Goal: Information Seeking & Learning: Learn about a topic

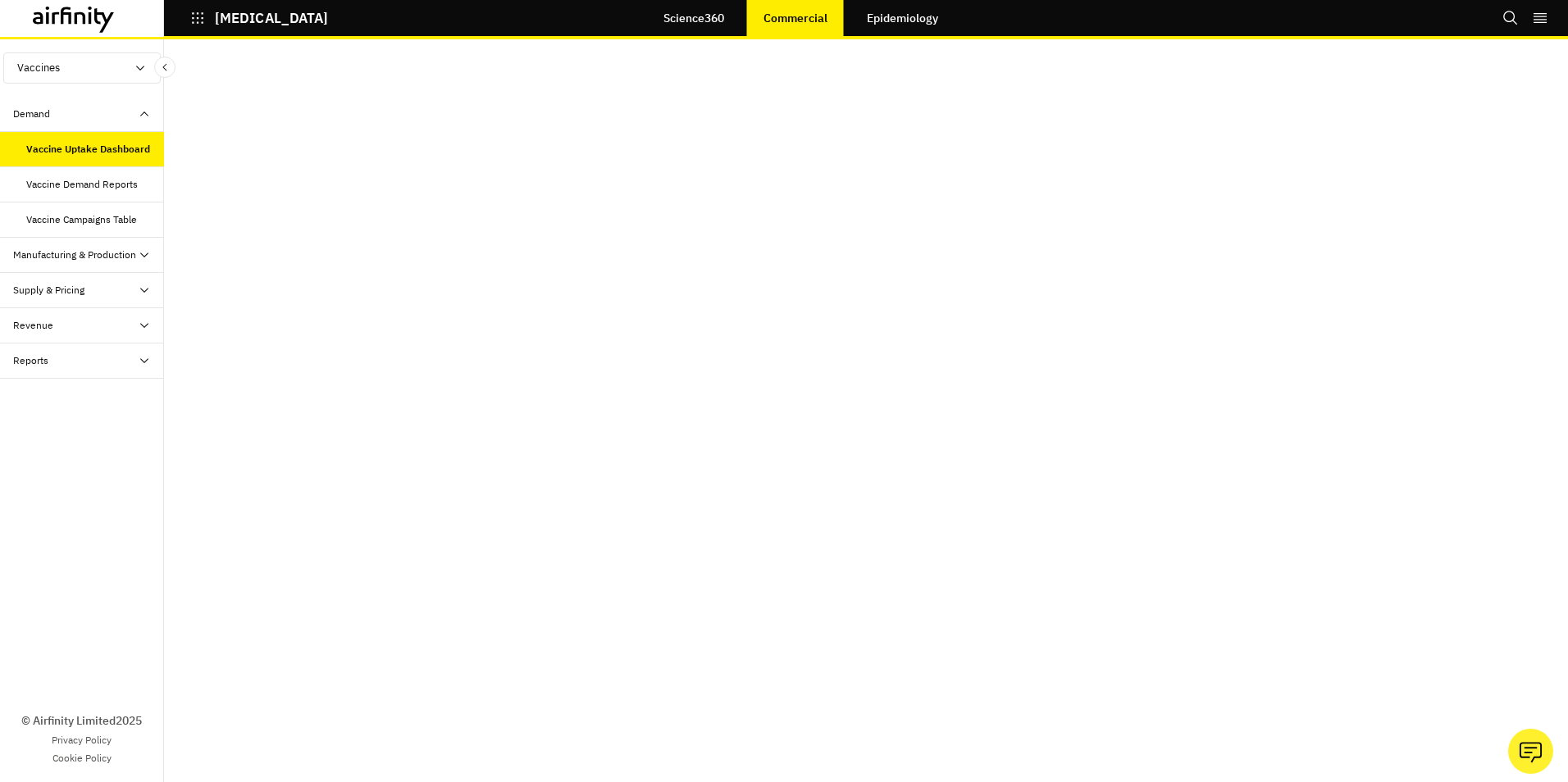
click at [136, 253] on div "Manufacturing & Production" at bounding box center [89, 255] width 151 height 15
click at [94, 290] on div "Manufacturing and Production Table" at bounding box center [89, 298] width 124 height 30
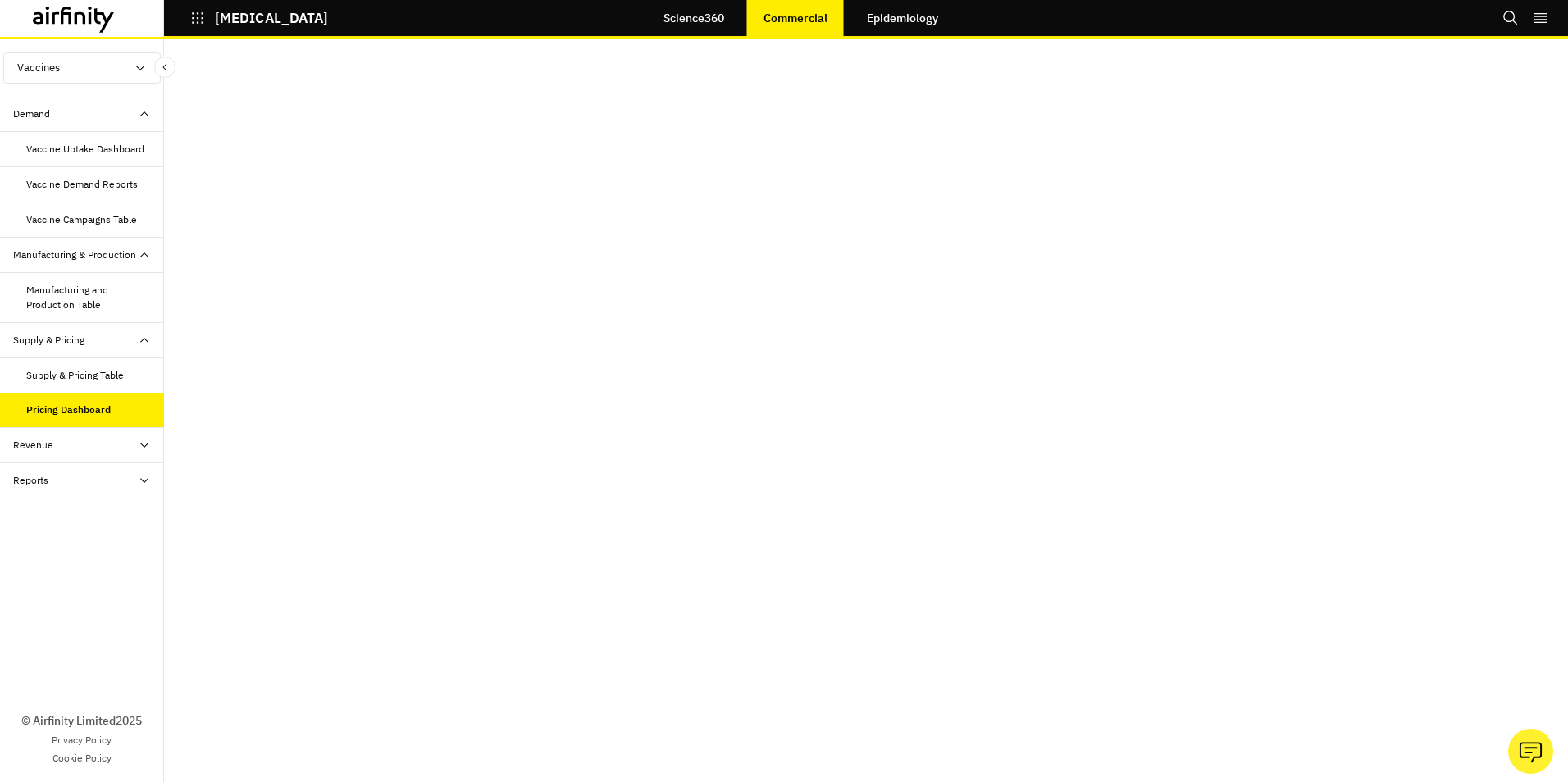
click at [136, 445] on div "Revenue" at bounding box center [89, 446] width 151 height 15
click at [85, 480] on div "Revenue Table" at bounding box center [60, 480] width 66 height 15
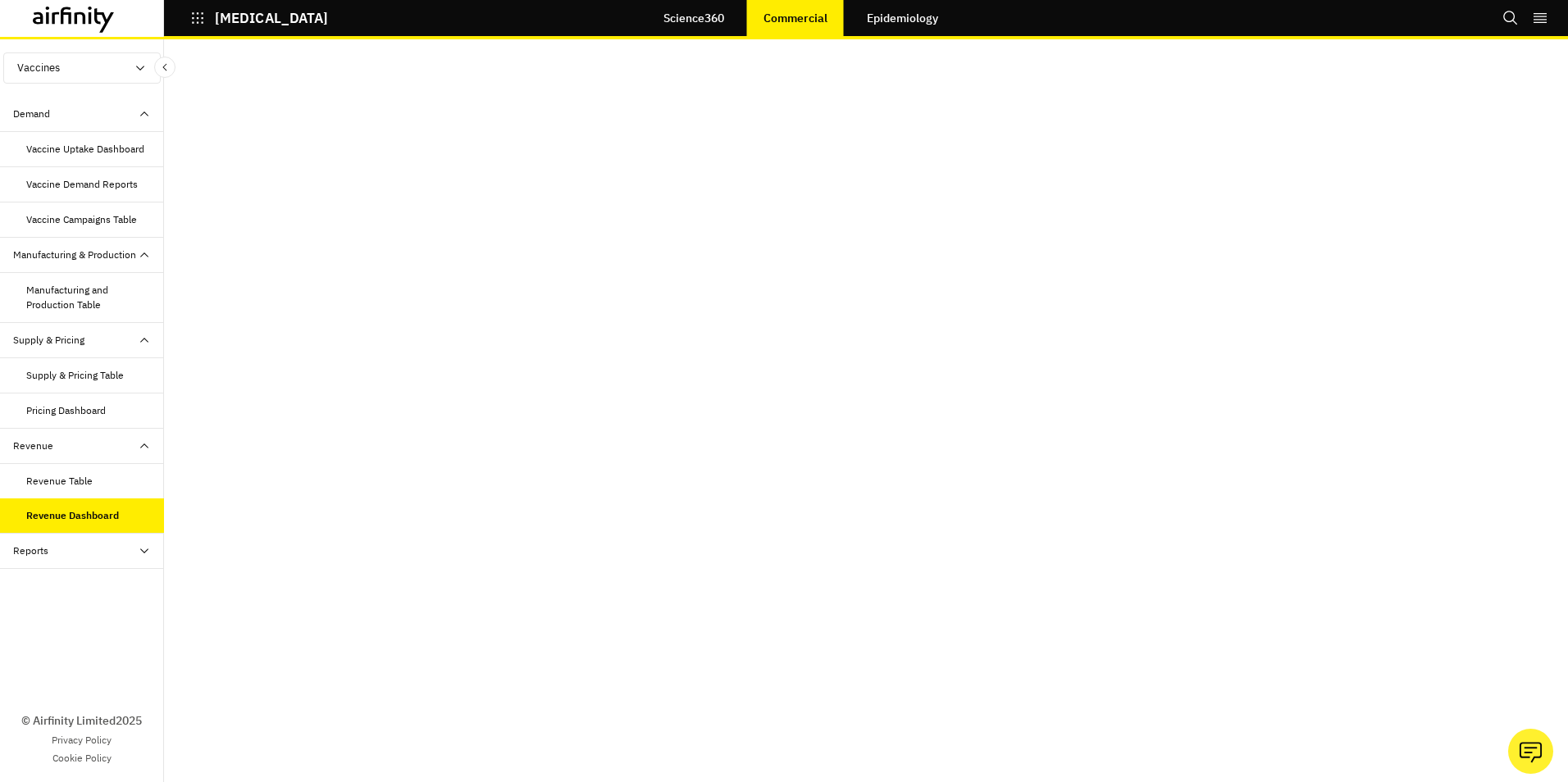
click at [99, 513] on div "Revenue Dashboard" at bounding box center [73, 516] width 93 height 15
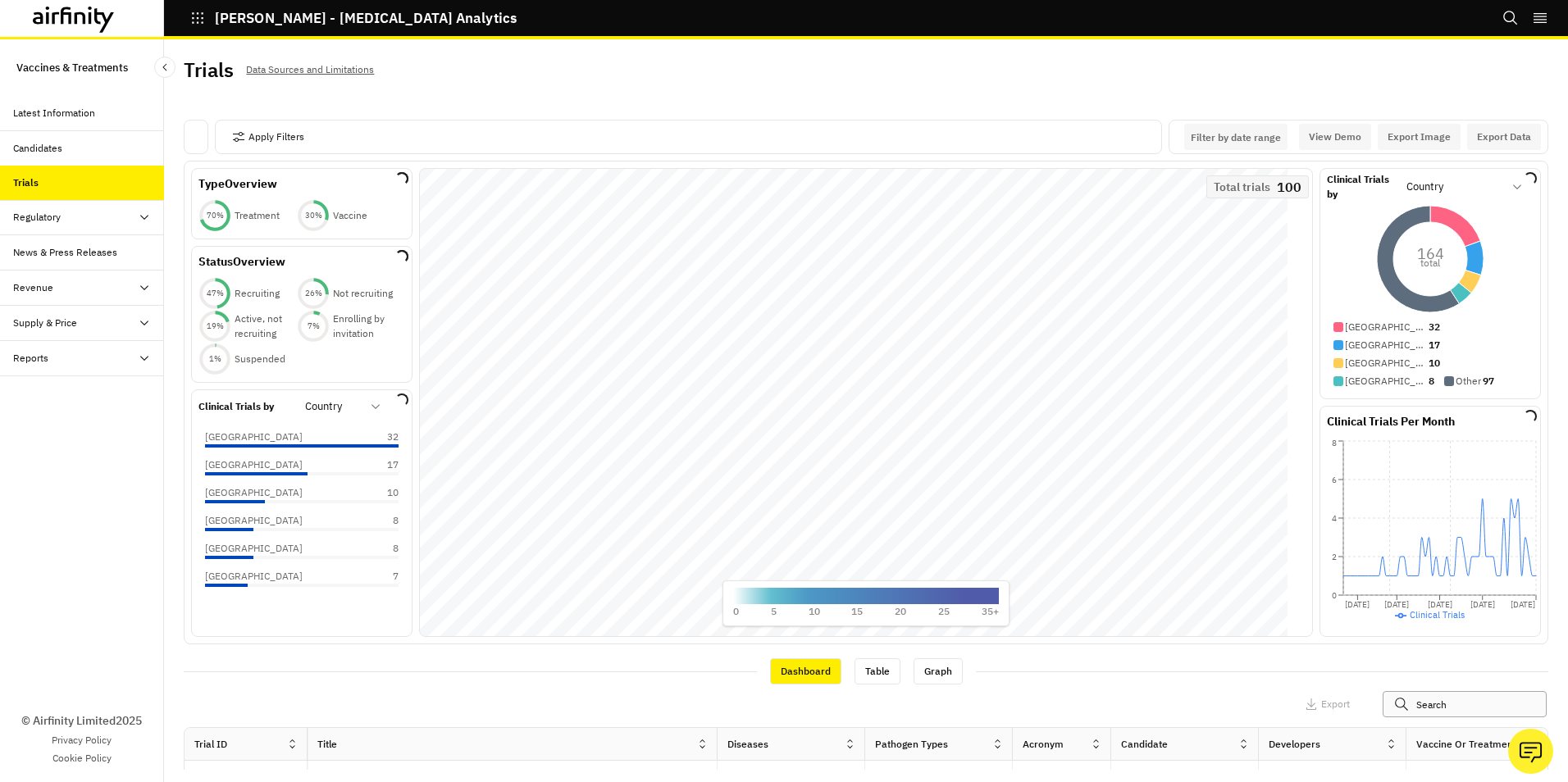
click at [1416, 705] on input "text" at bounding box center [1464, 704] width 164 height 27
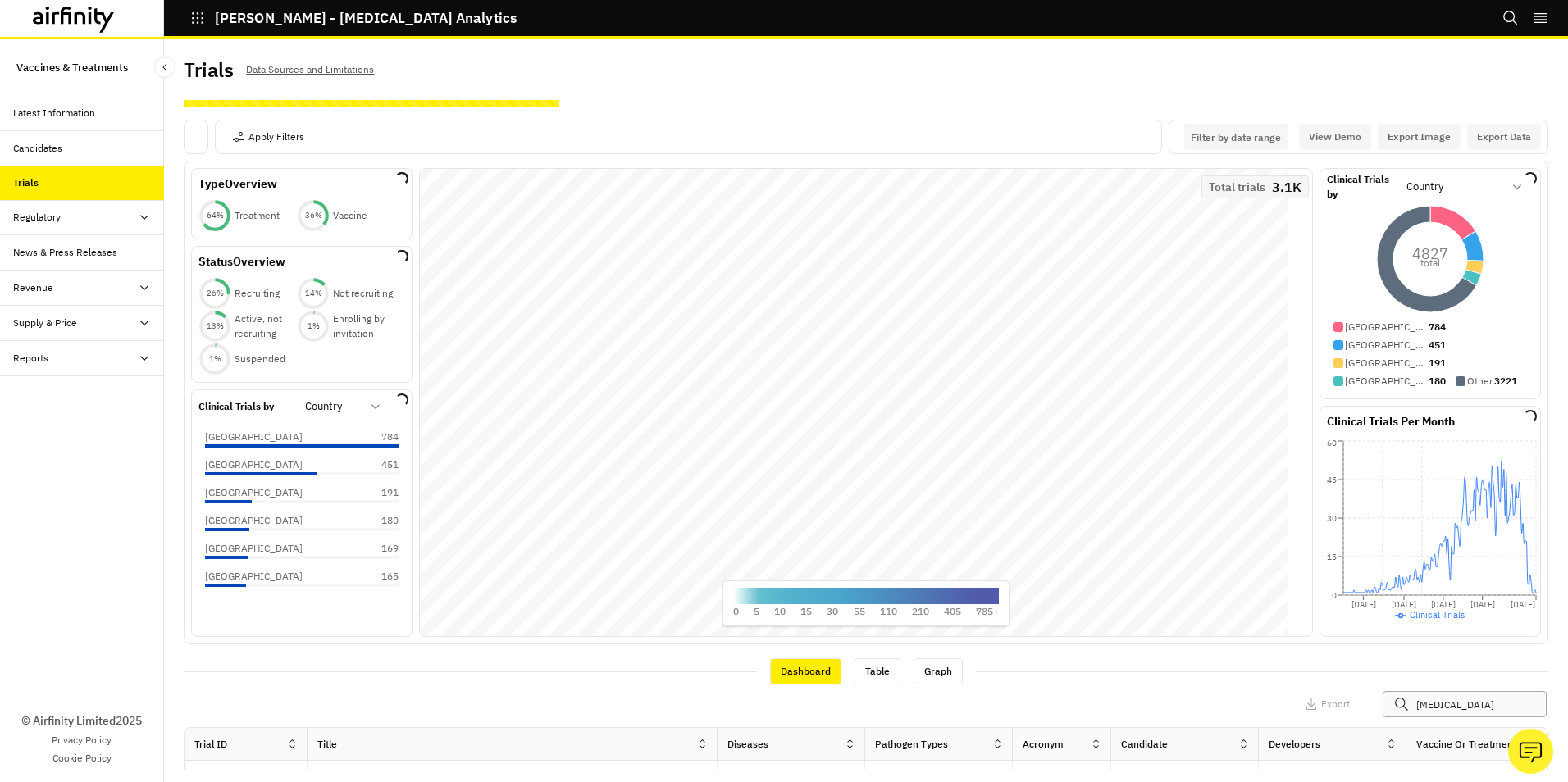
type input "shingles"
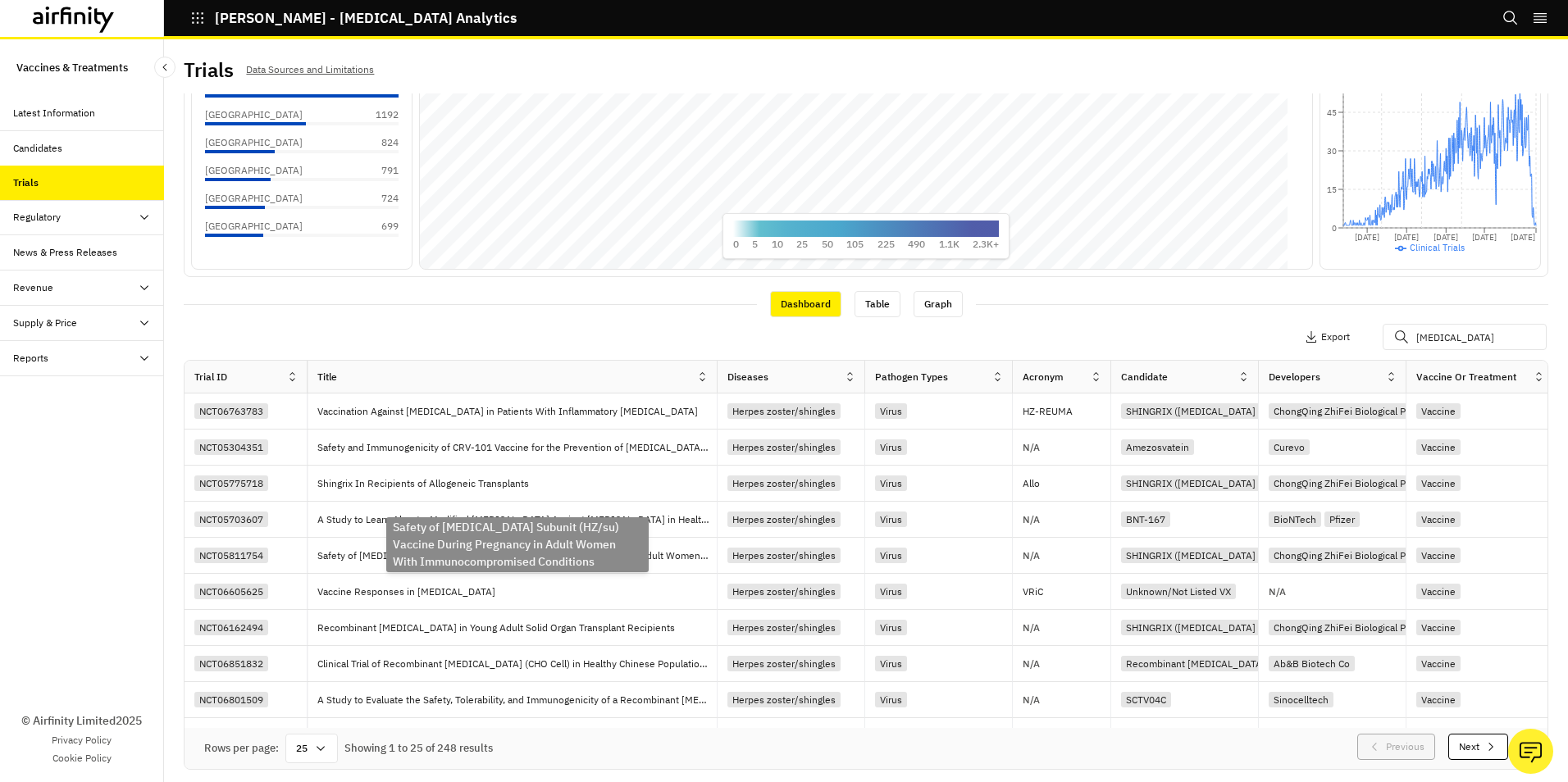
scroll to position [572, 0]
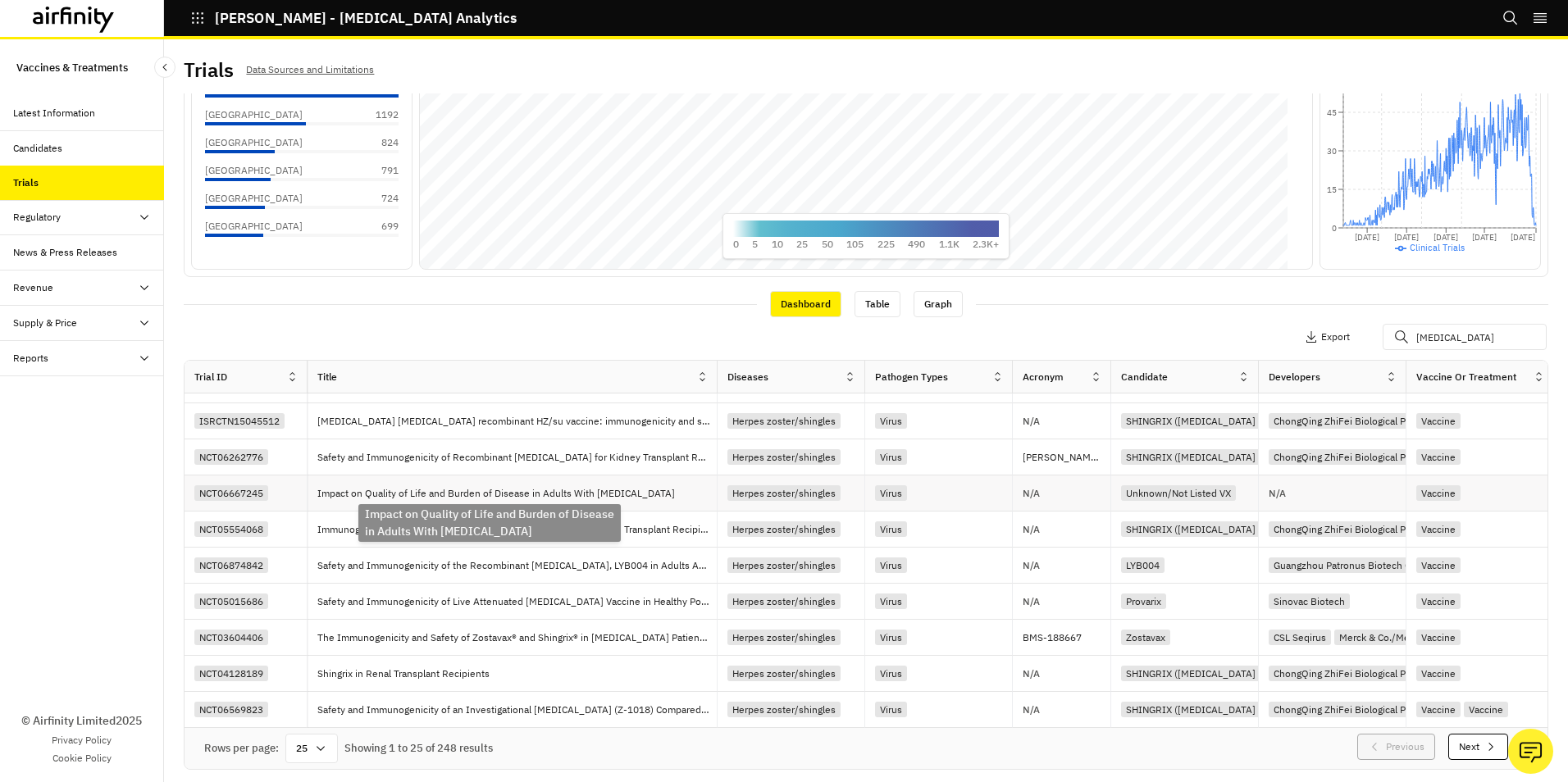
click at [543, 490] on p "Impact on Quality of Life and Burden of Disease in Adults With Herpes Zoster" at bounding box center [499, 494] width 364 height 17
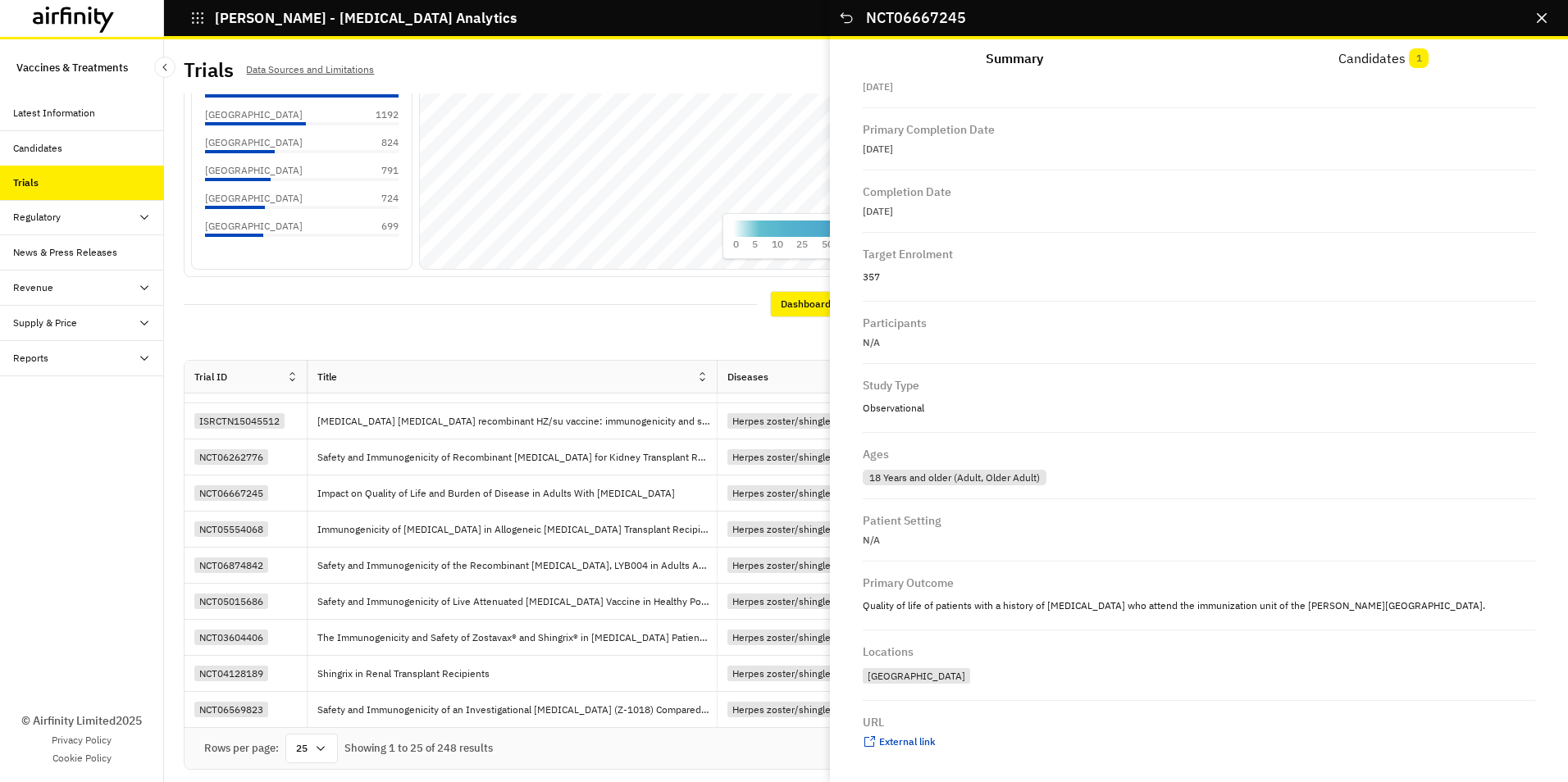
scroll to position [1013, 0]
click at [911, 741] on span "External link" at bounding box center [907, 741] width 56 height 12
click at [1544, 12] on button "Close" at bounding box center [1541, 18] width 27 height 27
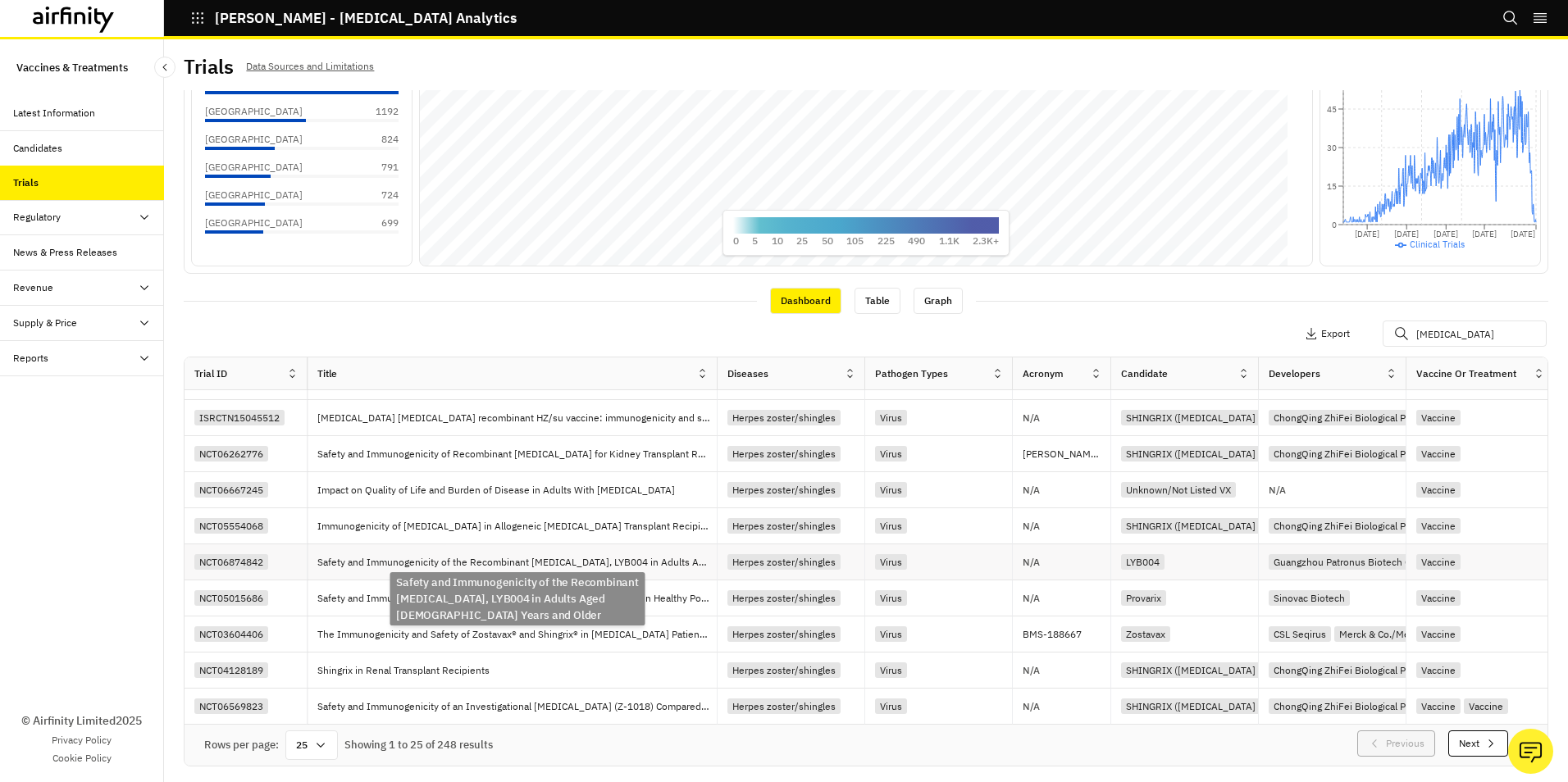
scroll to position [4, 0]
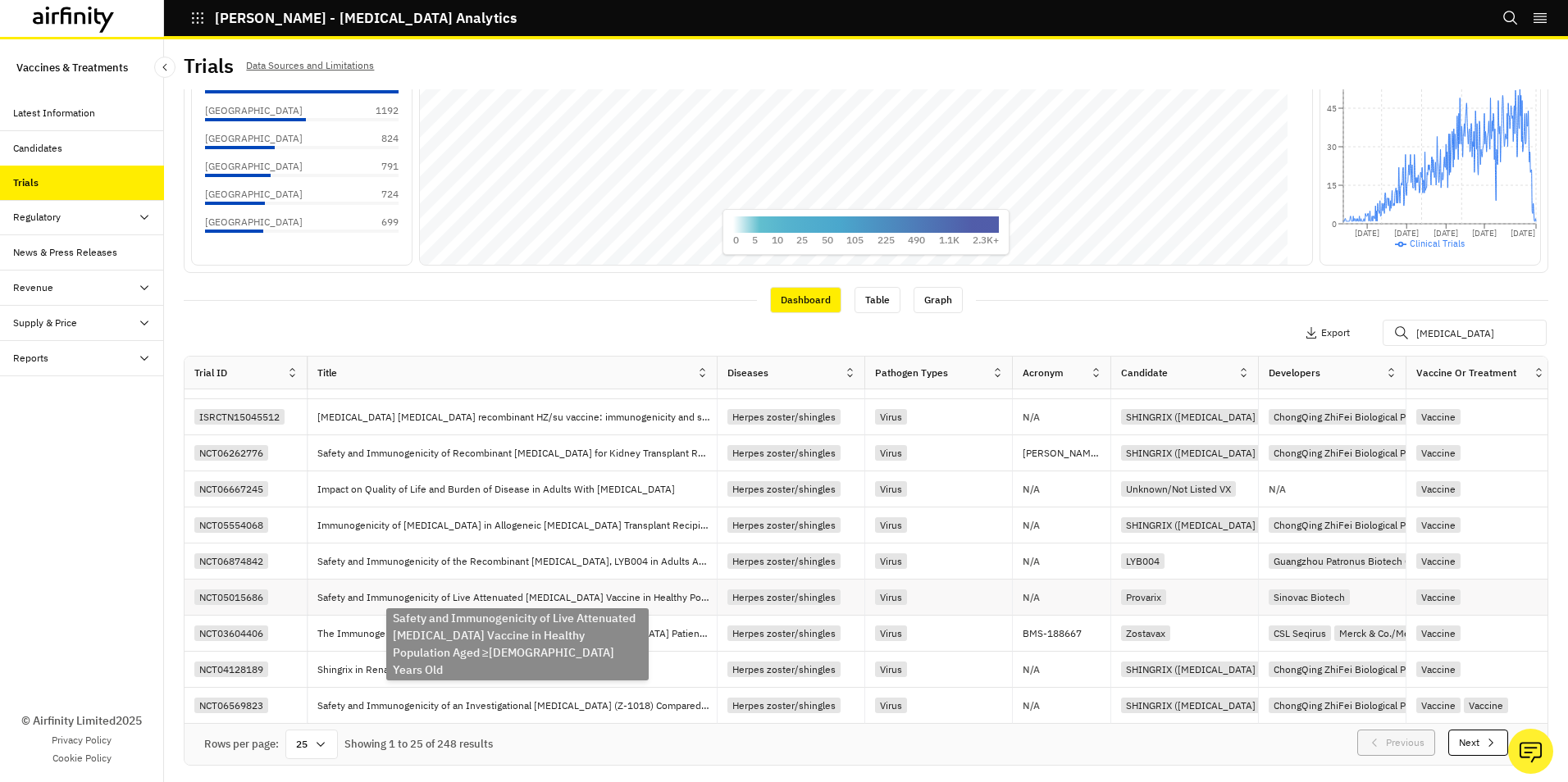
click at [458, 591] on p "Safety and Immunogenicity of Live Attenuated Varicella Vaccine in Healthy Popul…" at bounding box center [517, 598] width 399 height 17
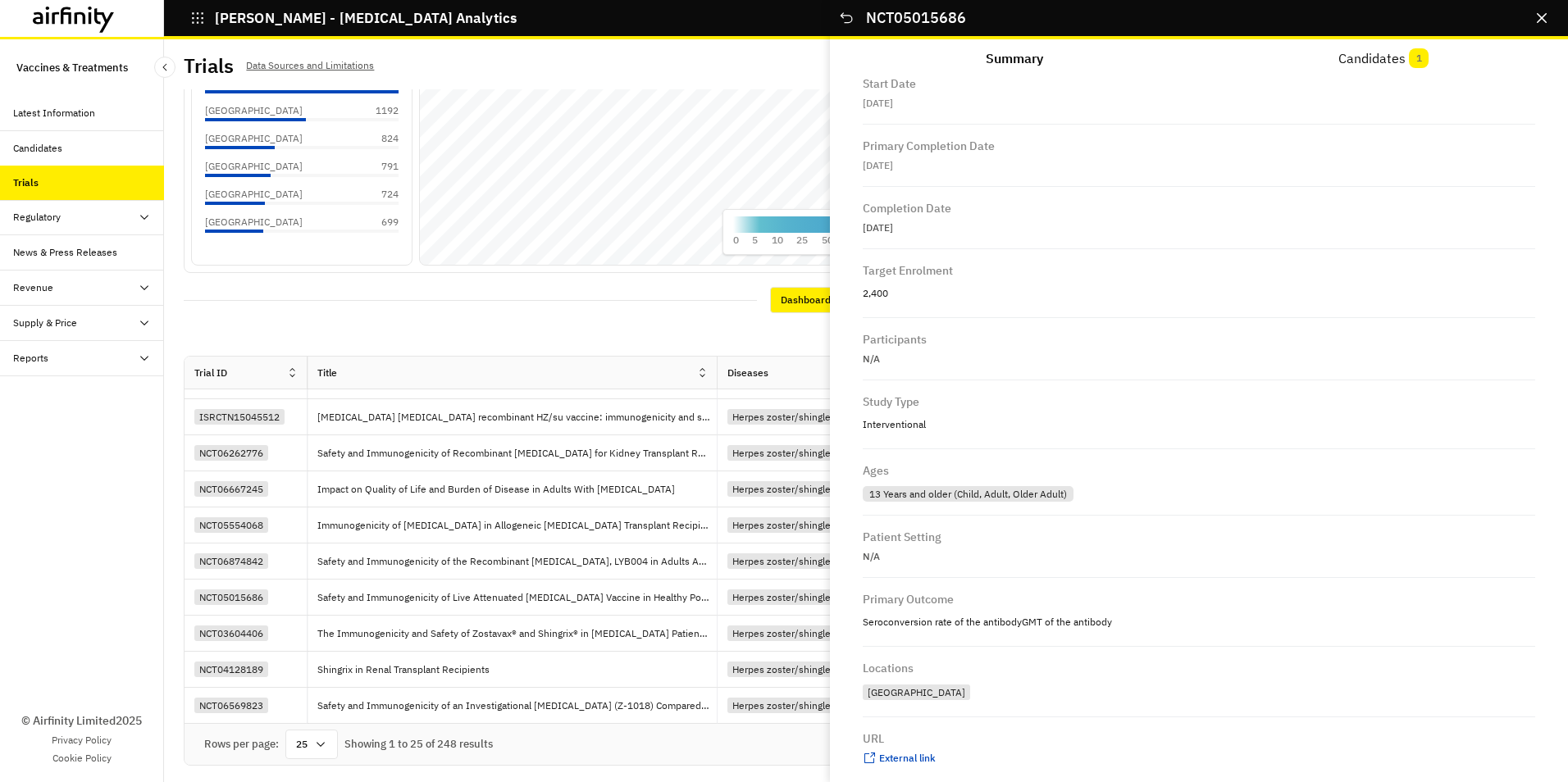
scroll to position [1021, 0]
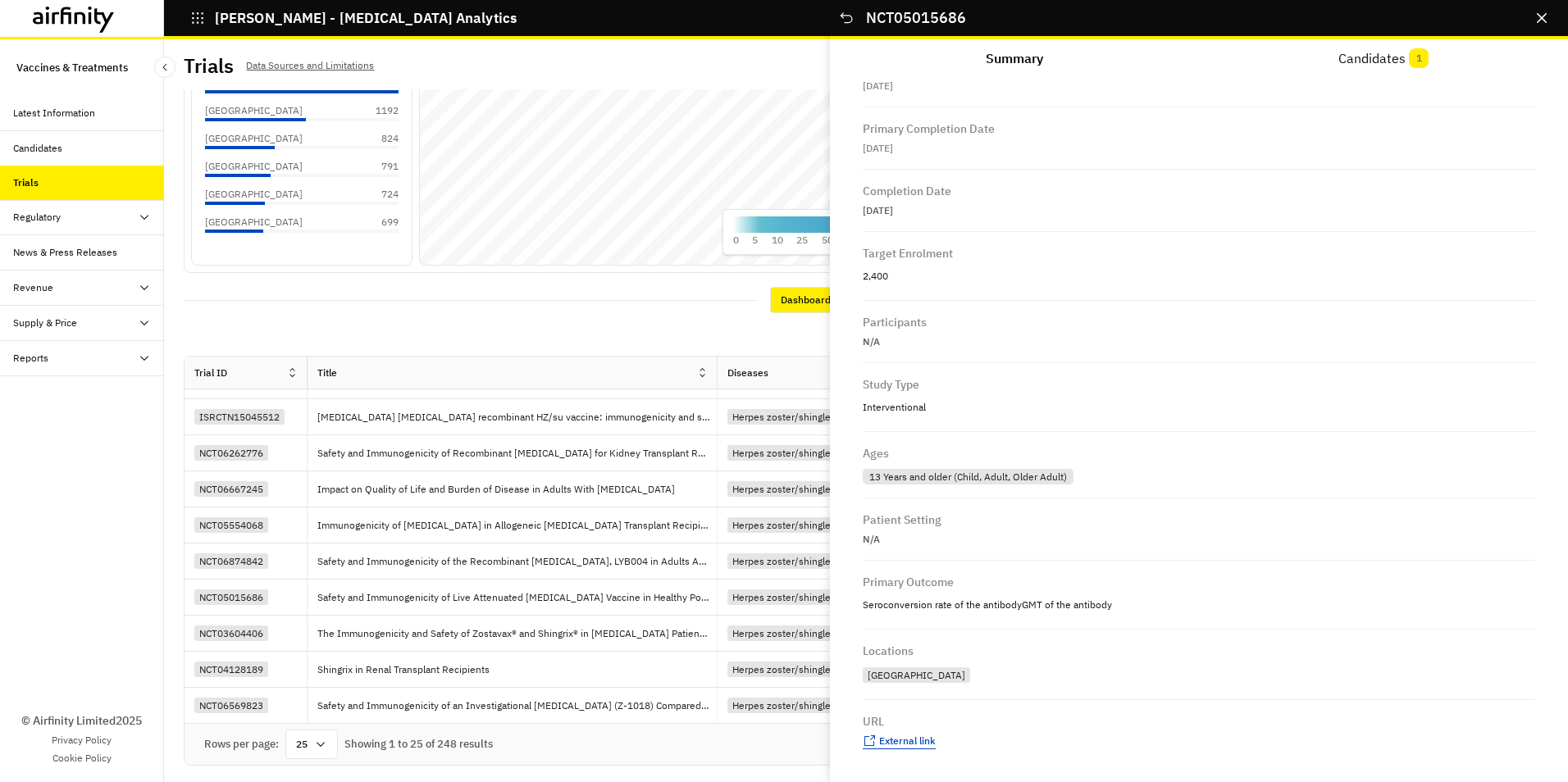
click at [889, 744] on span "External link" at bounding box center [907, 741] width 56 height 12
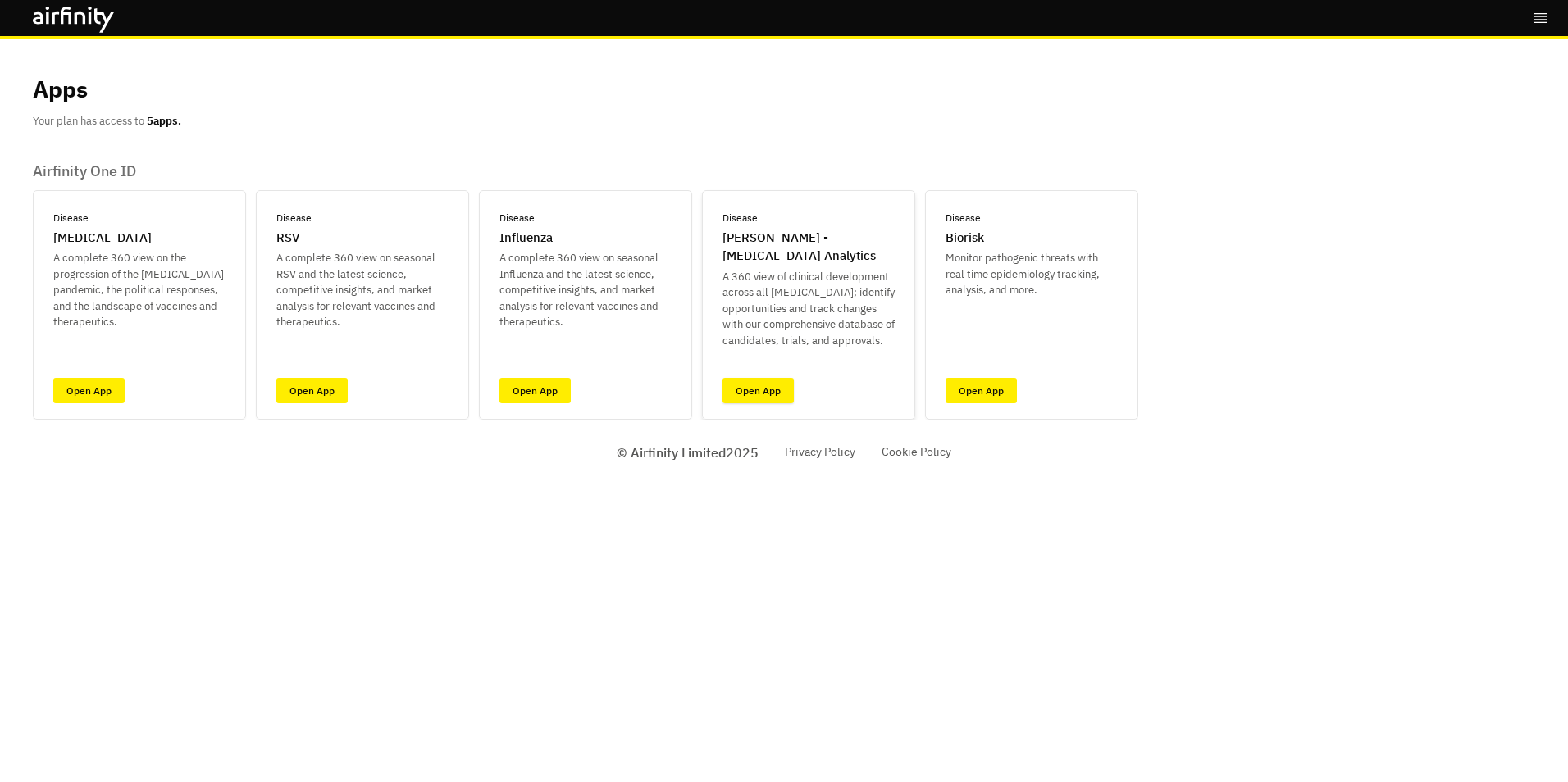
click at [758, 386] on link "Open App" at bounding box center [758, 390] width 71 height 26
